Goal: Find specific page/section: Find specific page/section

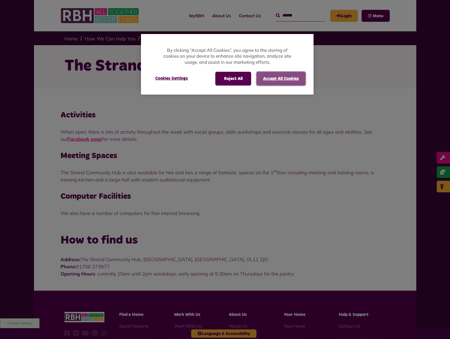
click at [286, 84] on button "Accept All Cookies" at bounding box center [281, 79] width 49 height 14
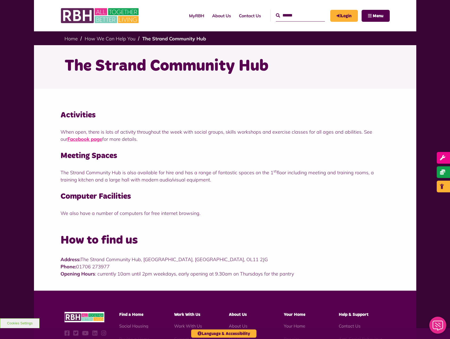
drag, startPoint x: 59, startPoint y: 257, endPoint x: 117, endPoint y: 265, distance: 58.2
click at [117, 265] on div "How to find us Address: The Strand Community Hub, Kirkholt, Rochdale, OL11 2JG …" at bounding box center [225, 260] width 383 height 61
copy p "Address: The Strand Community Hub, Kirkholt, Rochdale, OL11 2JG Phone: 01706 27…"
click at [216, 16] on link "About Us" at bounding box center [221, 16] width 27 height 14
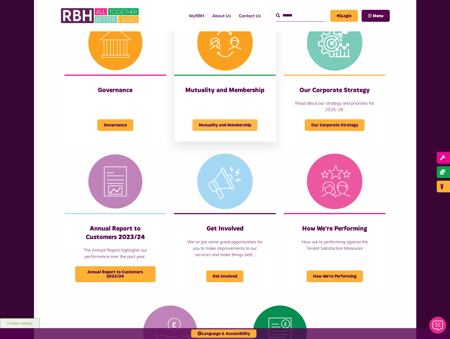
scroll to position [239, 0]
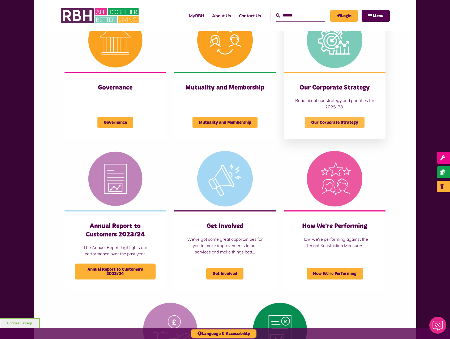
click at [325, 124] on span "Our Corporate Strategy" at bounding box center [335, 123] width 60 height 12
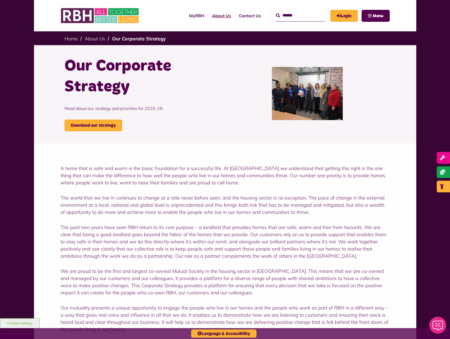
click at [212, 17] on link "About Us" at bounding box center [221, 16] width 27 height 14
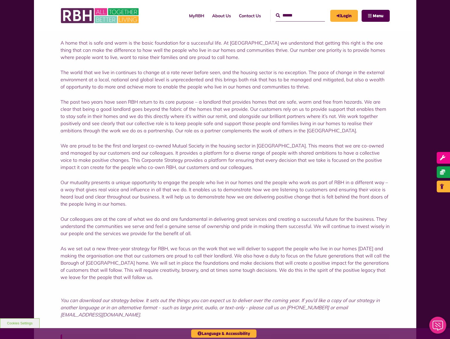
scroll to position [133, 0]
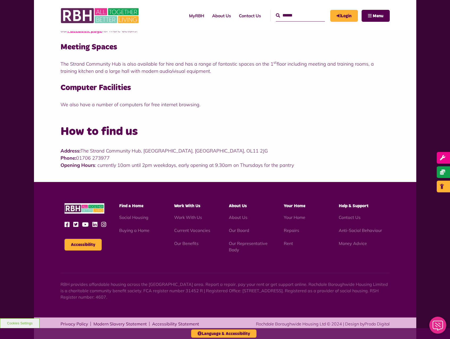
scroll to position [109, 0]
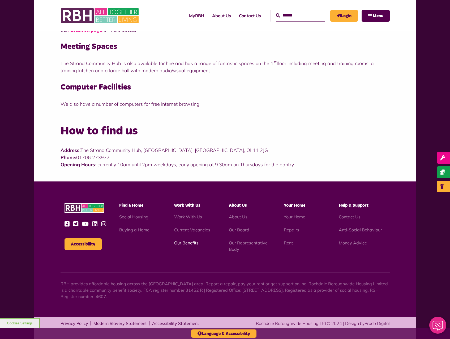
click at [185, 242] on link "Our Benefits" at bounding box center [186, 242] width 24 height 5
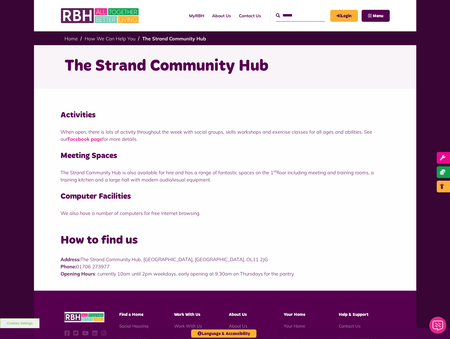
click at [79, 138] on link "Facebook page" at bounding box center [84, 139] width 35 height 6
